Goal: Task Accomplishment & Management: Manage account settings

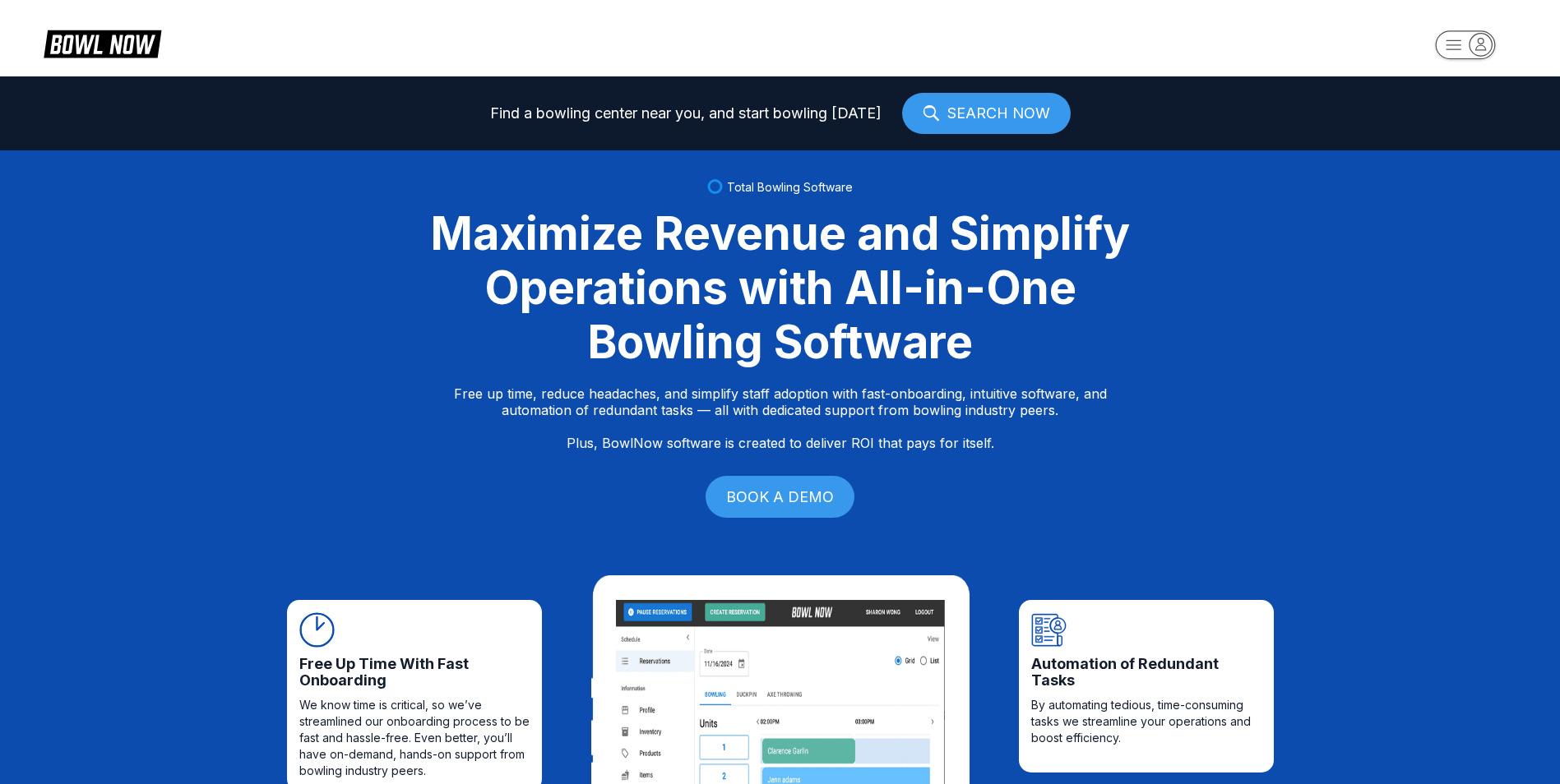
click at [1468, 43] on rect "button" at bounding box center [1465, 45] width 60 height 29
click at [1464, 94] on div "Log In / Sign Up" at bounding box center [1465, 94] width 114 height 29
select select "**"
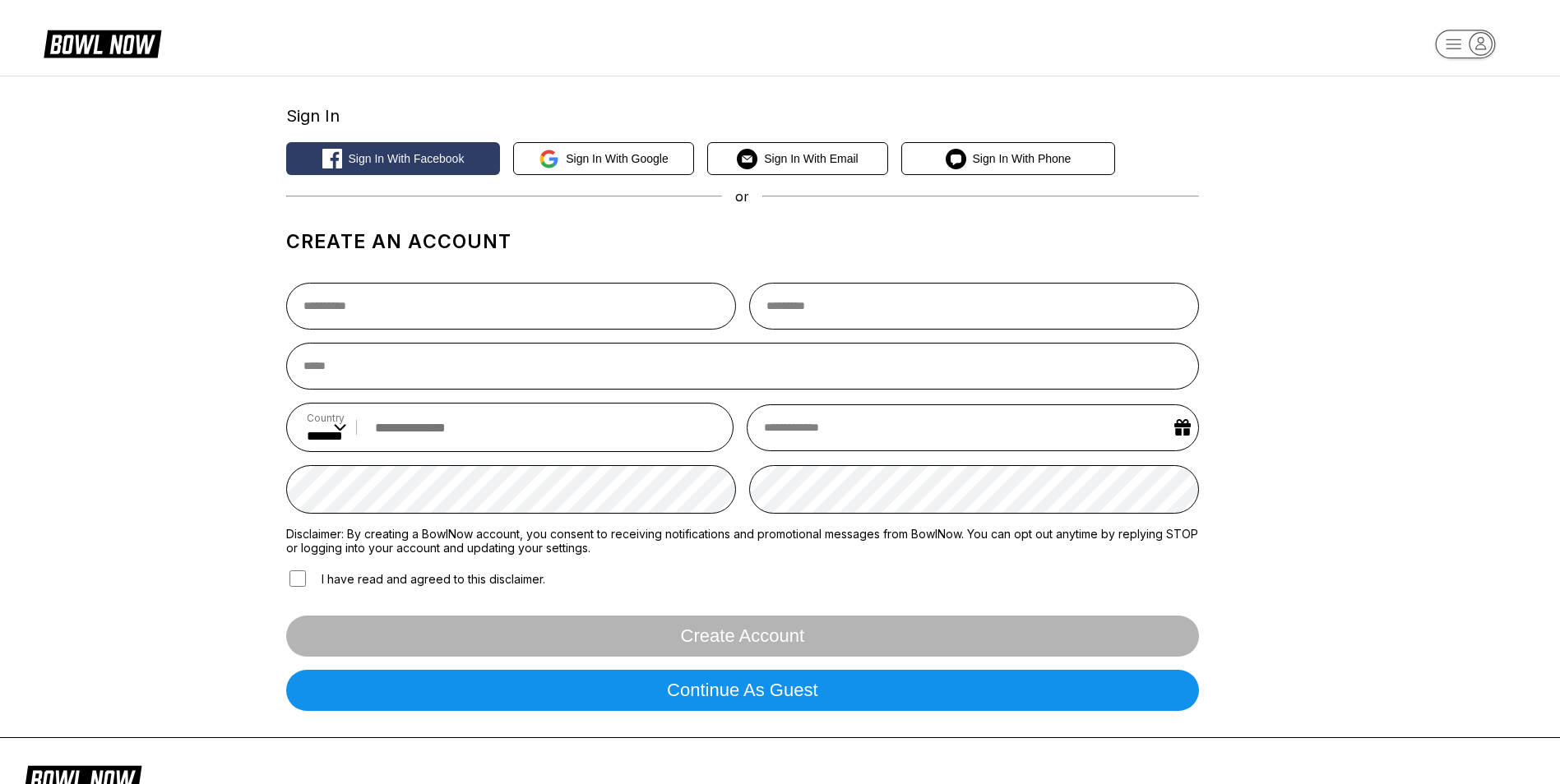
click at [311, 111] on div "Sign In" at bounding box center [742, 115] width 912 height 20
click at [802, 161] on span "Sign in with Email" at bounding box center [810, 159] width 94 height 13
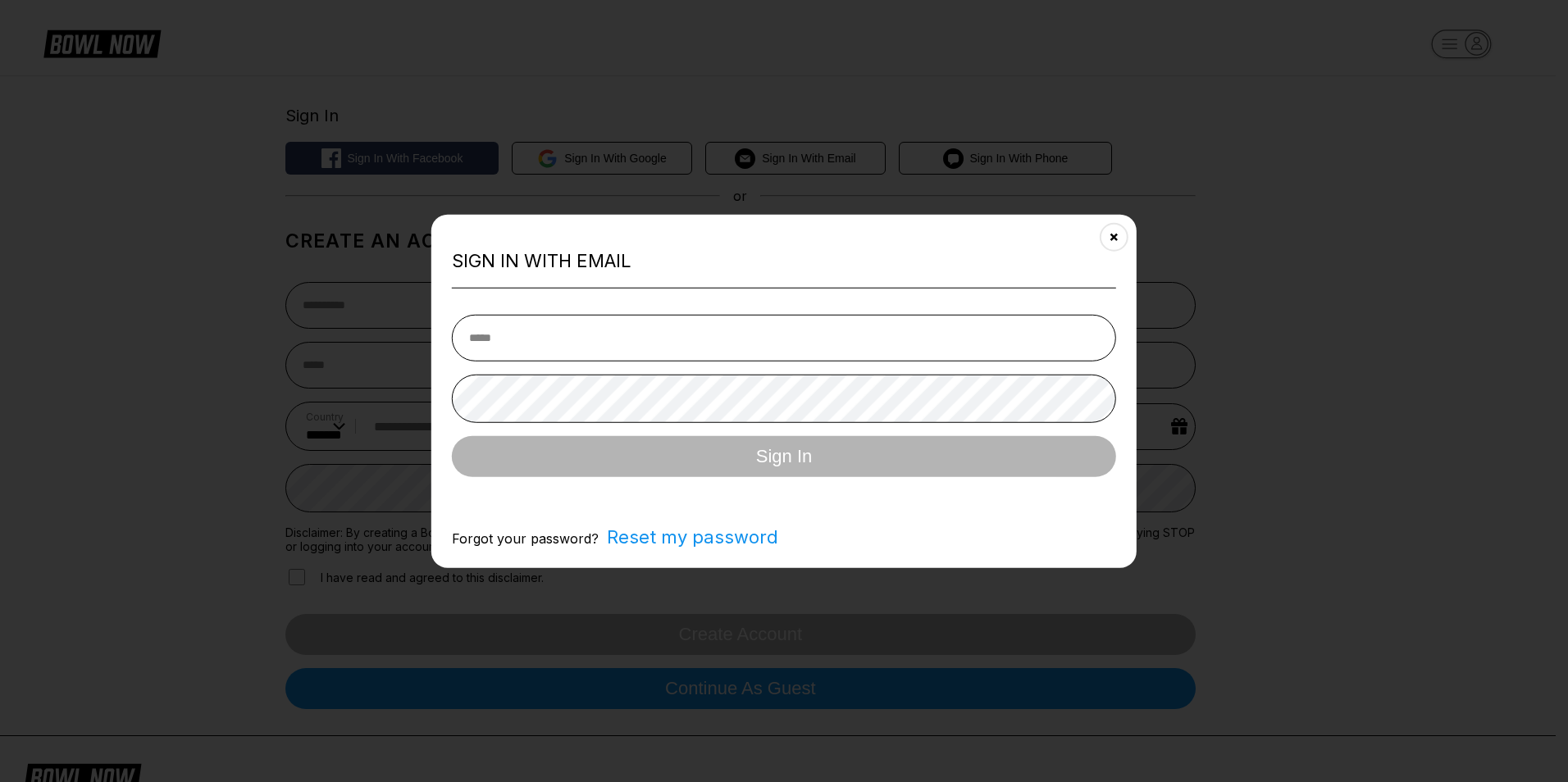
click at [665, 334] on input "email" at bounding box center [784, 338] width 665 height 47
click at [1108, 239] on button "Close" at bounding box center [1113, 237] width 40 height 40
